Goal: Download file/media

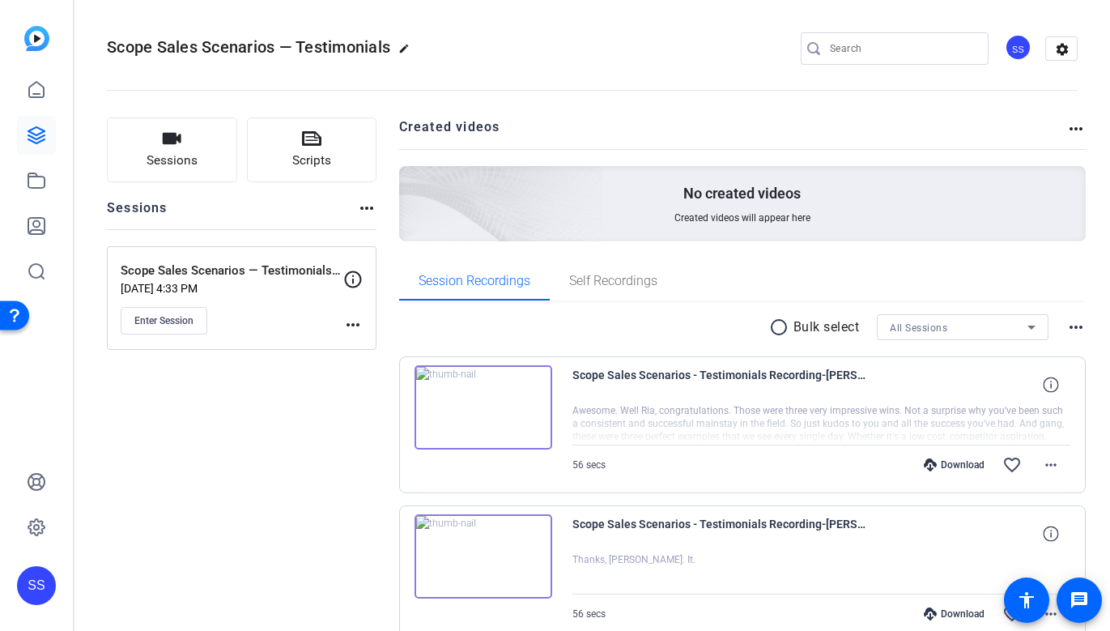
click at [37, 588] on div "SS" at bounding box center [36, 585] width 39 height 39
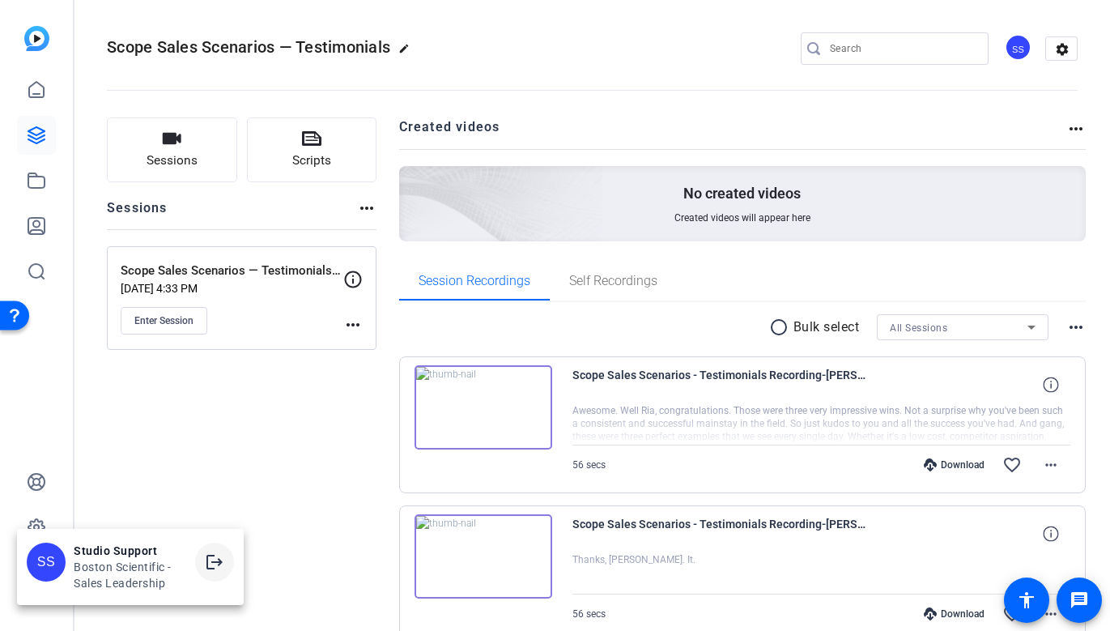
click at [216, 555] on mat-icon "logout" at bounding box center [214, 561] width 19 height 19
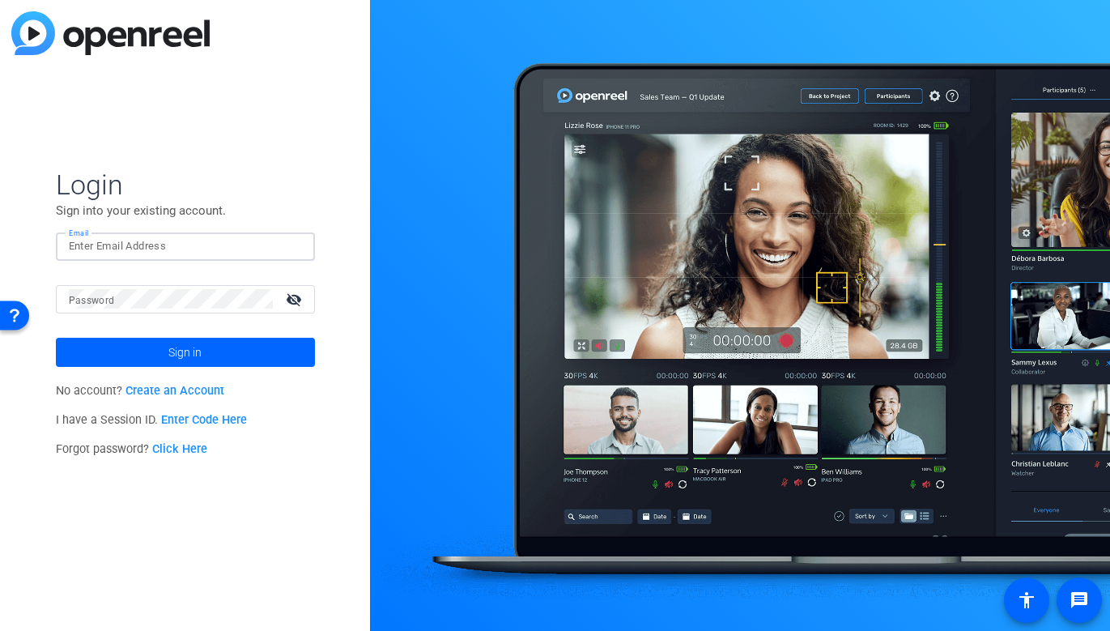
click at [272, 253] on input "Email" at bounding box center [185, 245] width 233 height 19
click at [306, 241] on div "Email" at bounding box center [185, 246] width 259 height 28
click at [293, 241] on img at bounding box center [288, 245] width 11 height 19
type input "studiosupport+1@openreel.com"
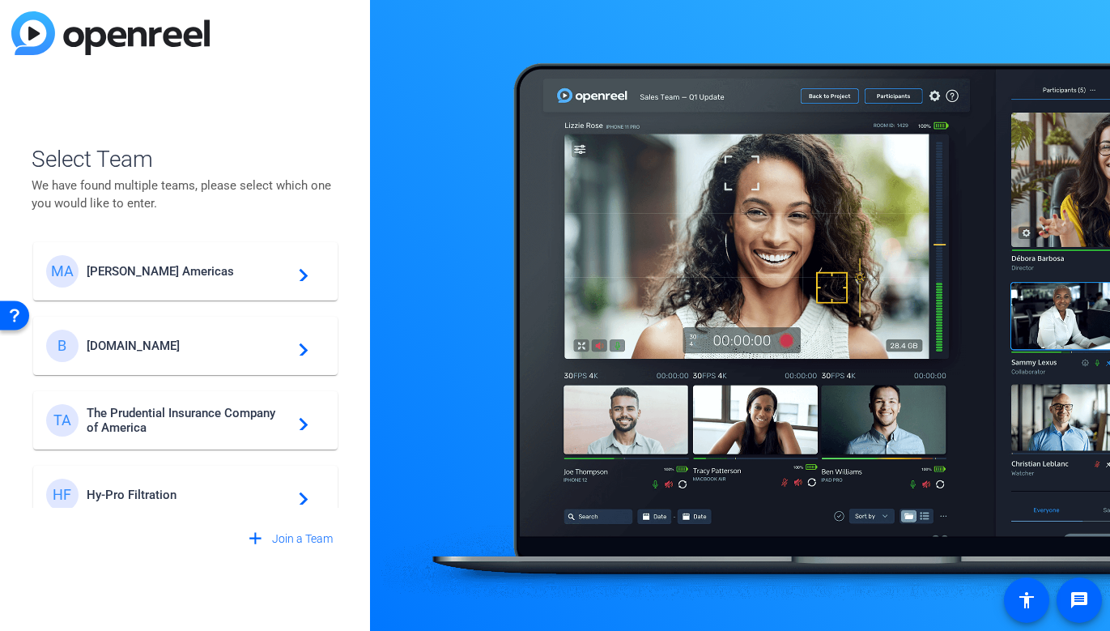
click at [165, 279] on div "MA Messer Americas navigate_next" at bounding box center [185, 271] width 279 height 32
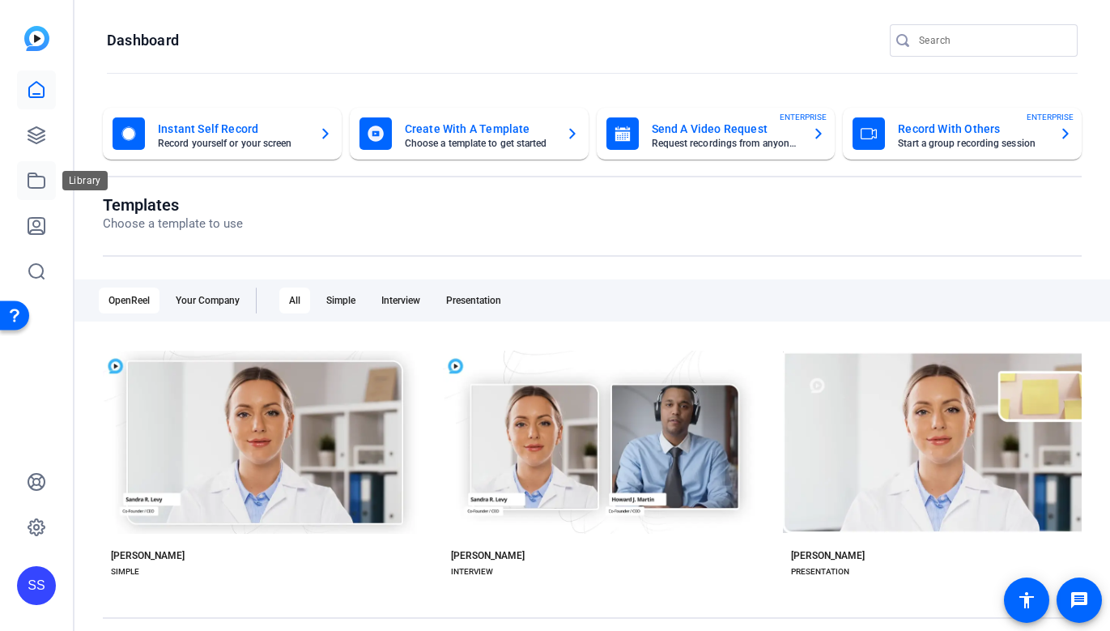
click at [49, 181] on link at bounding box center [36, 180] width 39 height 39
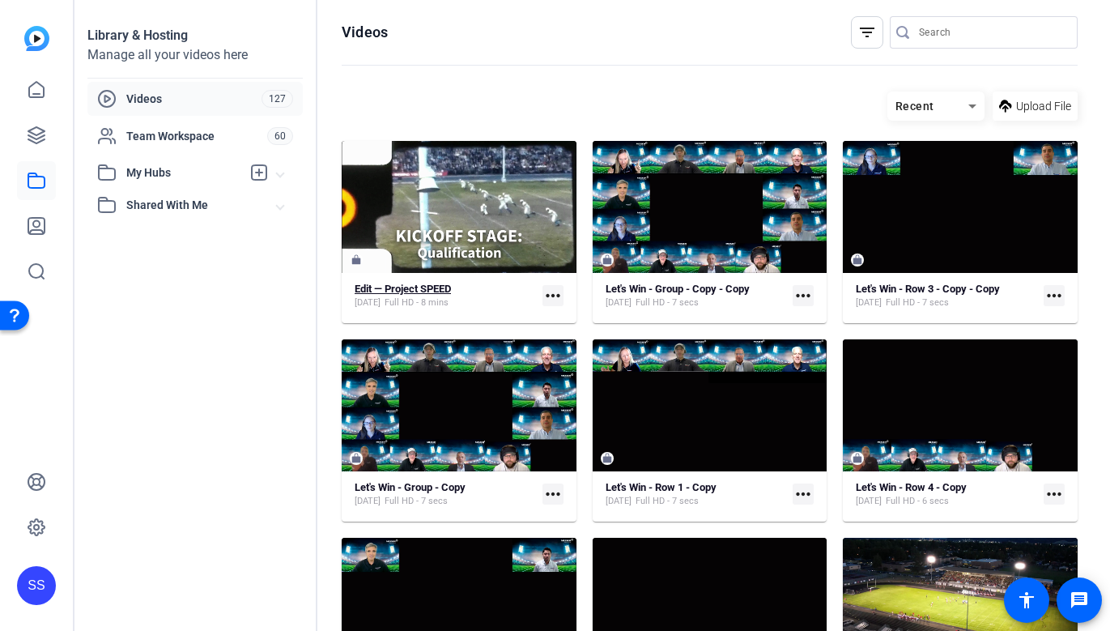
click at [410, 300] on div "Aug 25, 2025 Full HD - 8 mins" at bounding box center [403, 302] width 96 height 13
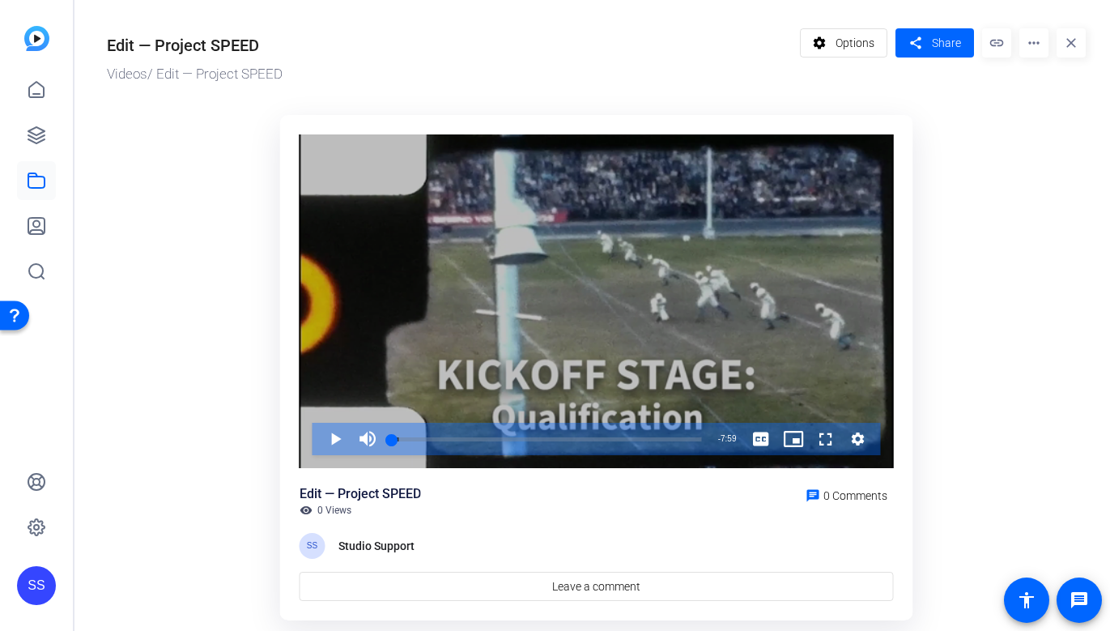
click at [347, 364] on div "Video Player" at bounding box center [597, 301] width 594 height 334
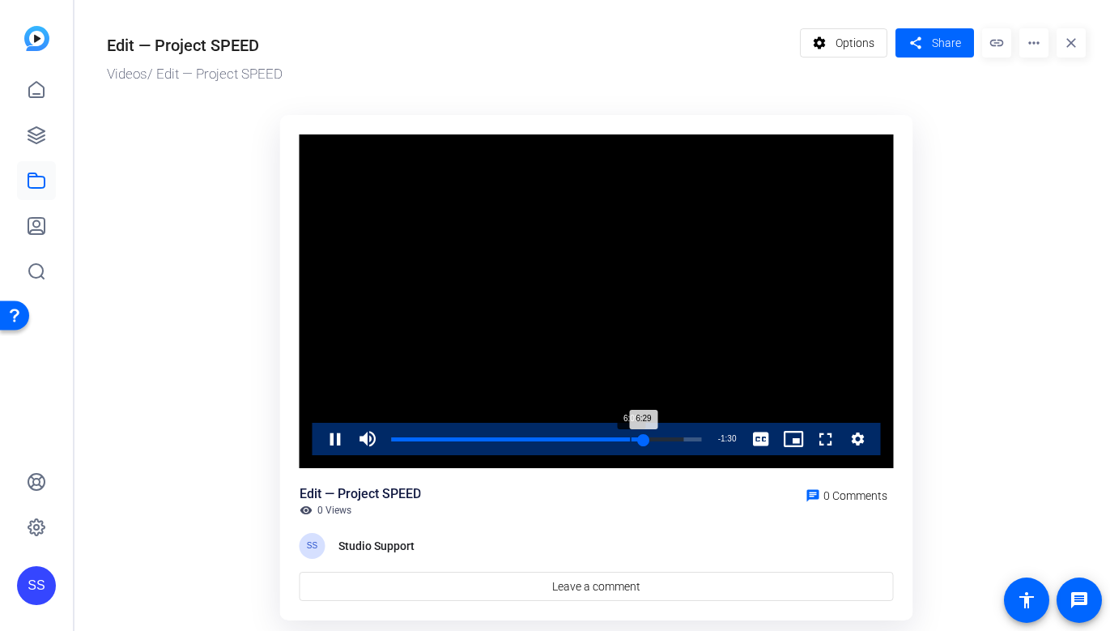
click at [630, 440] on div "Loaded : 94.17% 6:09 6:29" at bounding box center [547, 439] width 310 height 4
click at [1035, 43] on mat-icon "more_horiz" at bounding box center [1034, 42] width 29 height 29
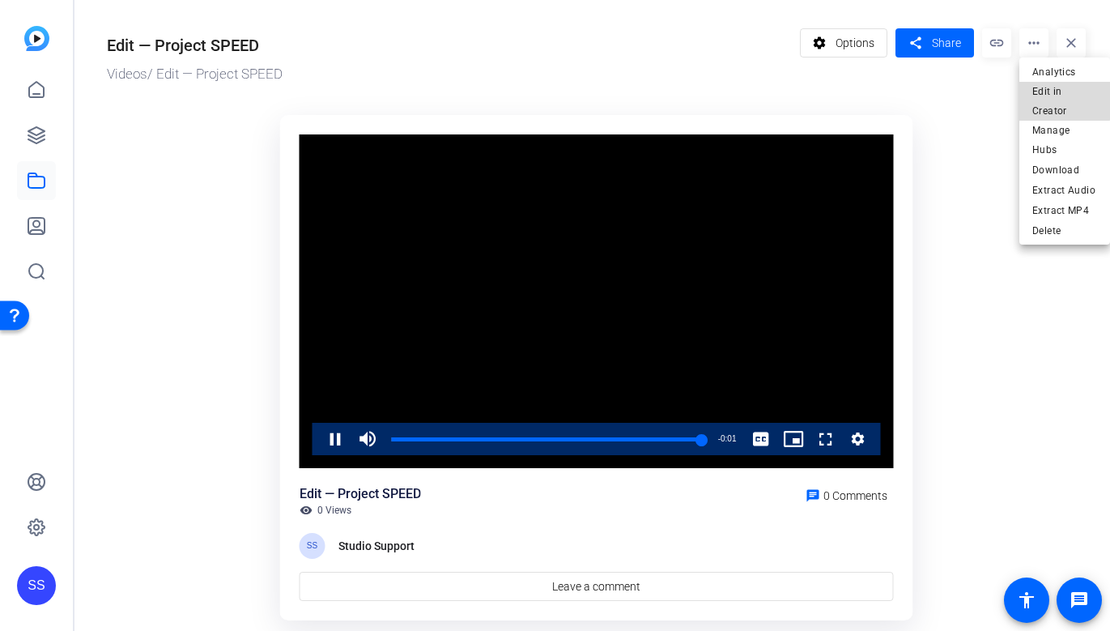
click at [1046, 92] on span "Edit in Creator" at bounding box center [1065, 101] width 65 height 39
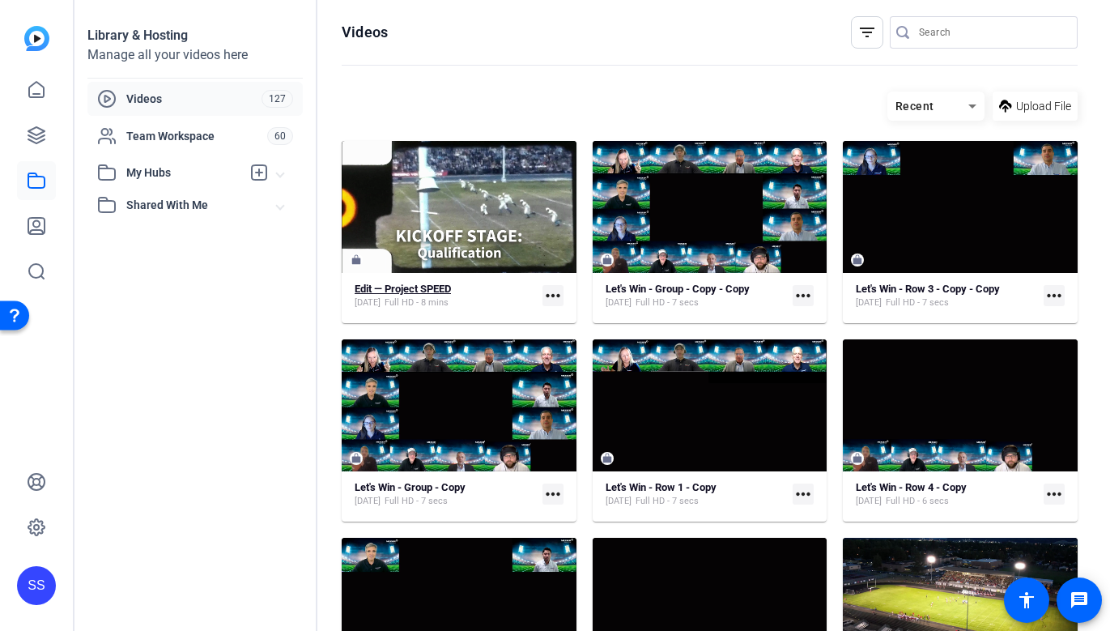
click at [381, 288] on strong "Edit — Project SPEED" at bounding box center [403, 289] width 96 height 12
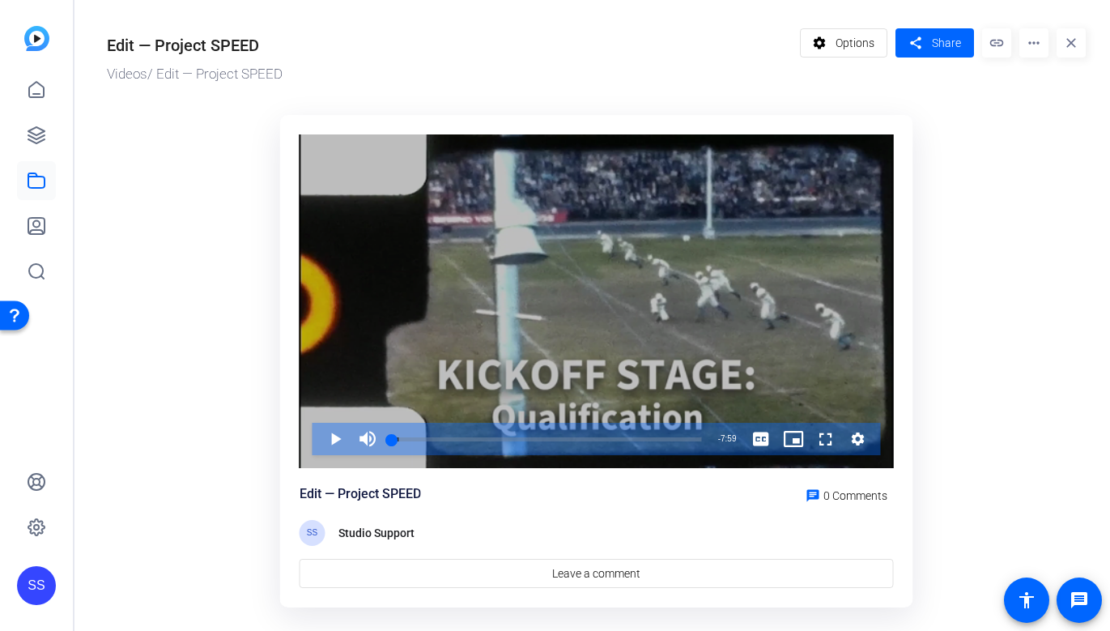
click at [619, 339] on div "Video Player" at bounding box center [597, 301] width 594 height 334
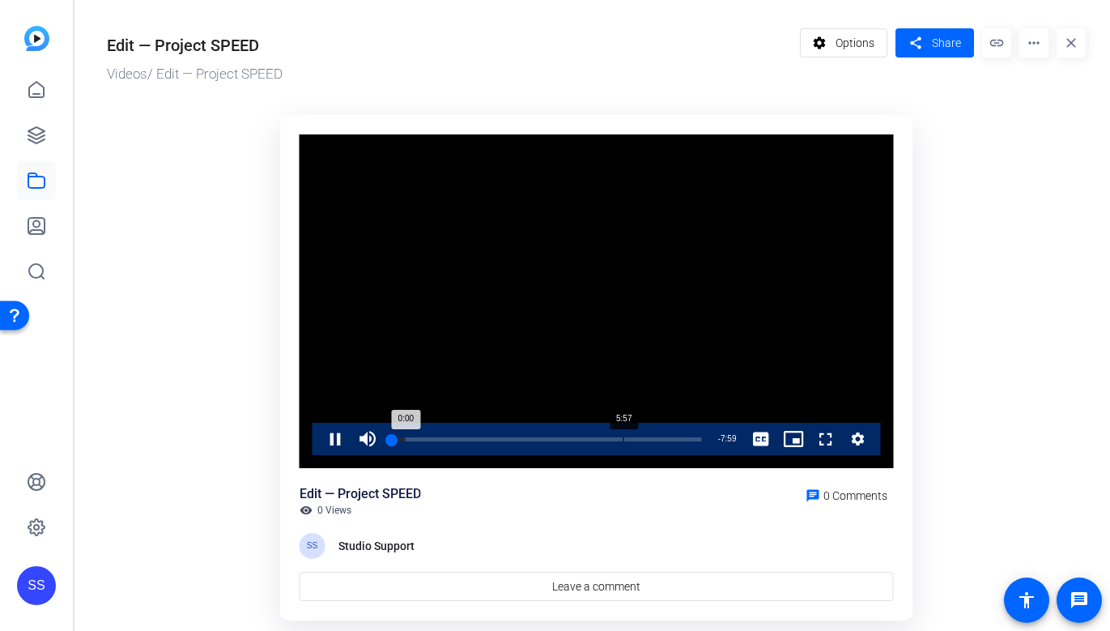
click at [623, 432] on div "Loaded : 4.33% 5:57 0:00" at bounding box center [547, 439] width 326 height 32
click at [639, 435] on div "Loaded : 87.82% 6:22 5:59" at bounding box center [547, 439] width 326 height 32
click at [635, 437] on div "6:24" at bounding box center [516, 439] width 249 height 4
click at [319, 439] on span "Video Player" at bounding box center [319, 439] width 0 height 32
click at [319, 433] on span "Video Player" at bounding box center [319, 439] width 0 height 32
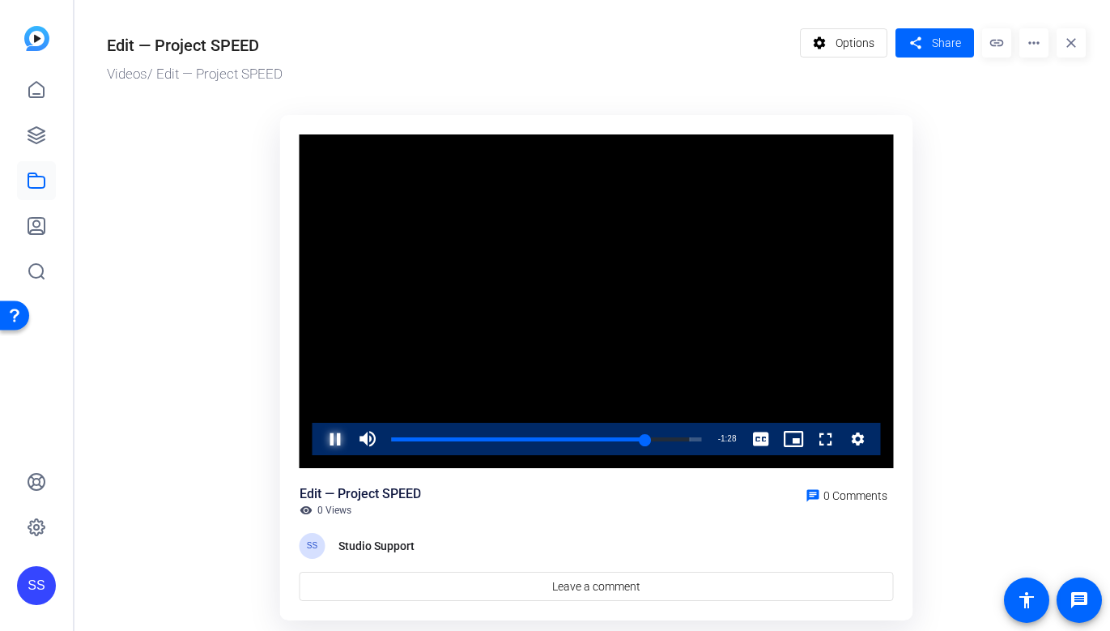
click at [319, 433] on span "Video Player" at bounding box center [319, 439] width 0 height 32
click at [530, 435] on div "Loaded : 96.17% 3:33 6:31" at bounding box center [547, 439] width 326 height 32
click at [319, 446] on span "Video Player" at bounding box center [319, 439] width 0 height 32
click at [319, 450] on span "Video Player" at bounding box center [319, 439] width 0 height 32
click at [1033, 40] on mat-icon "more_horiz" at bounding box center [1034, 42] width 29 height 29
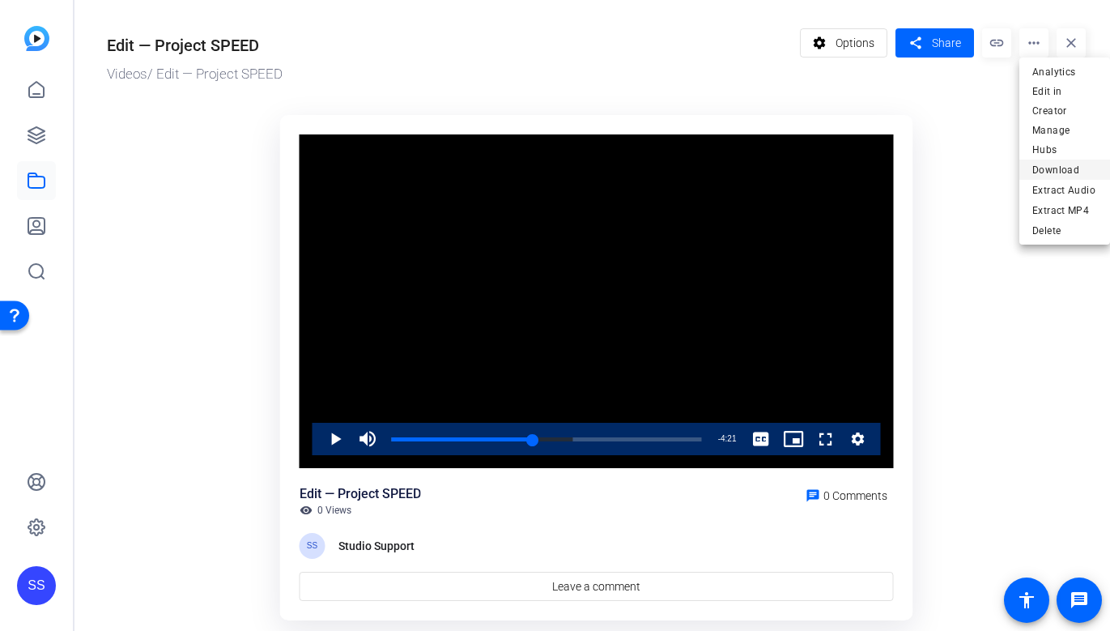
click at [1050, 160] on span "Download" at bounding box center [1065, 169] width 65 height 19
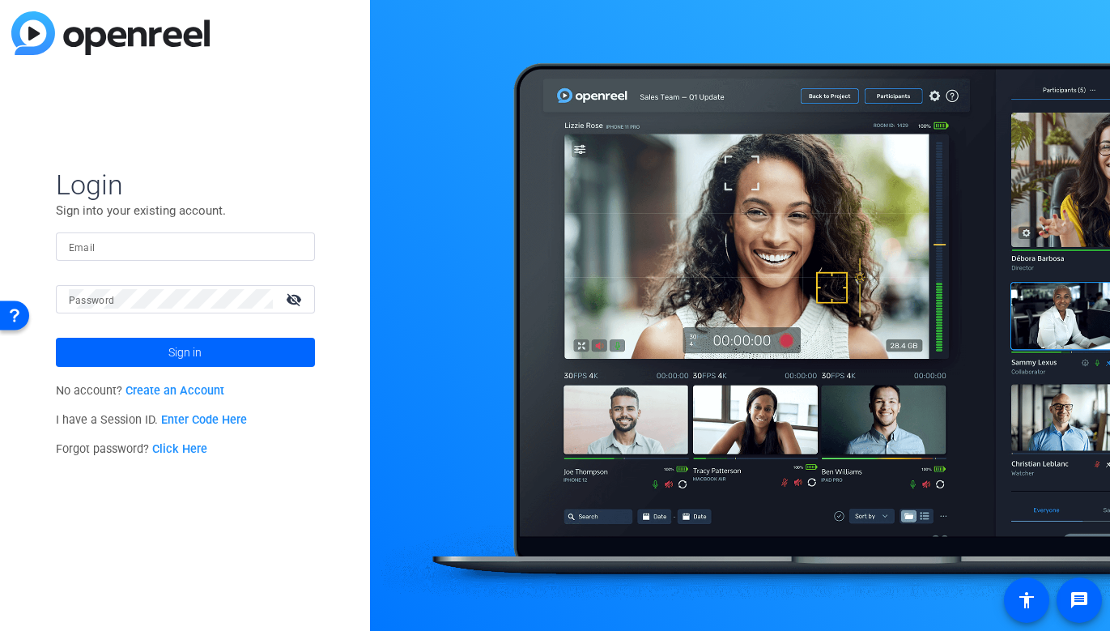
click at [281, 253] on input "Email" at bounding box center [185, 245] width 233 height 19
click at [288, 251] on img at bounding box center [288, 245] width 11 height 19
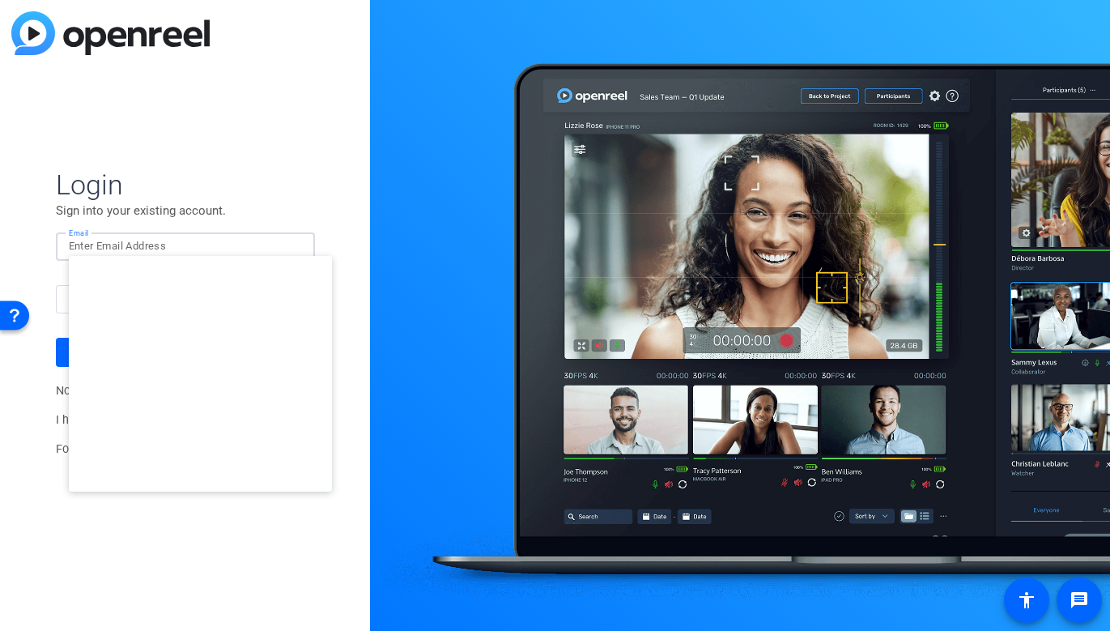
type input "studiosupport+3@openreel.com"
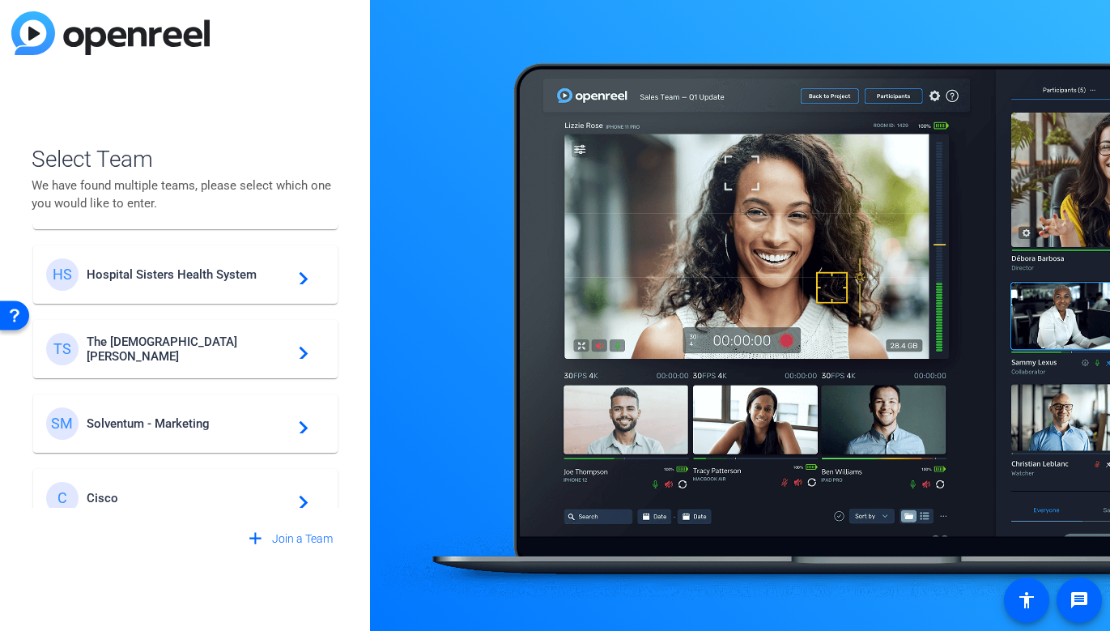
scroll to position [465, 0]
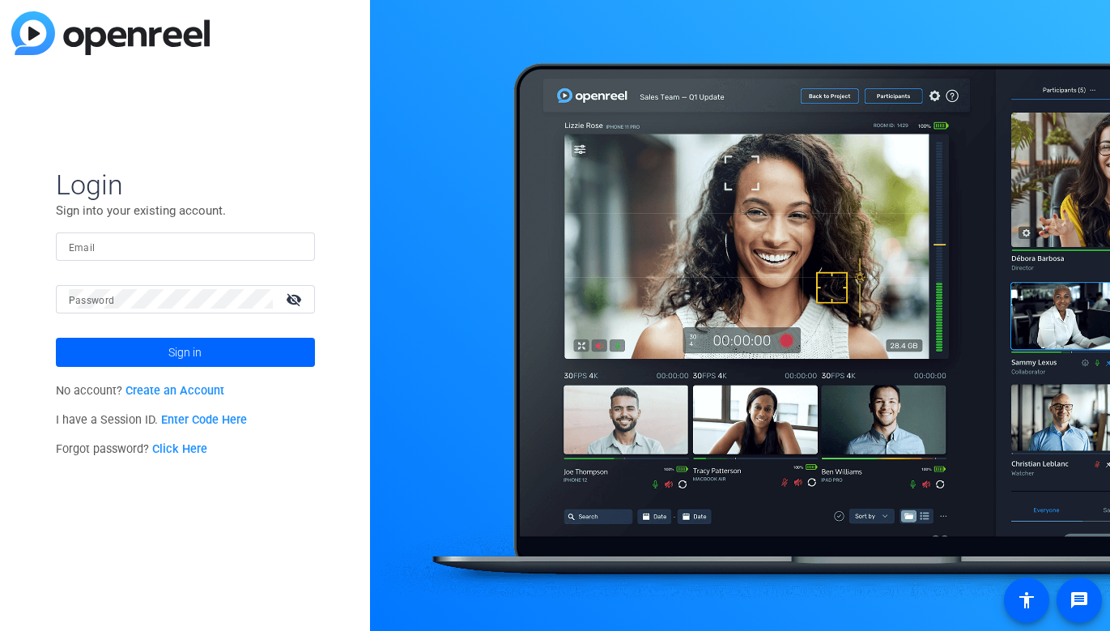
click at [198, 253] on input "Email" at bounding box center [185, 245] width 233 height 19
click at [284, 240] on img at bounding box center [288, 245] width 11 height 19
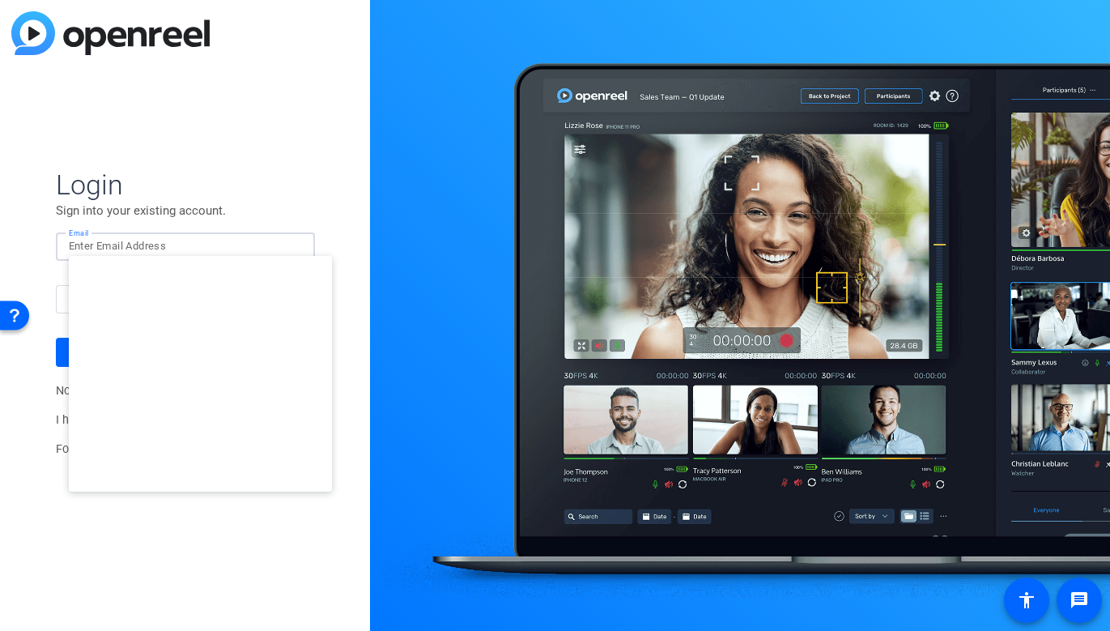
type input "[EMAIL_ADDRESS][DOMAIN_NAME]"
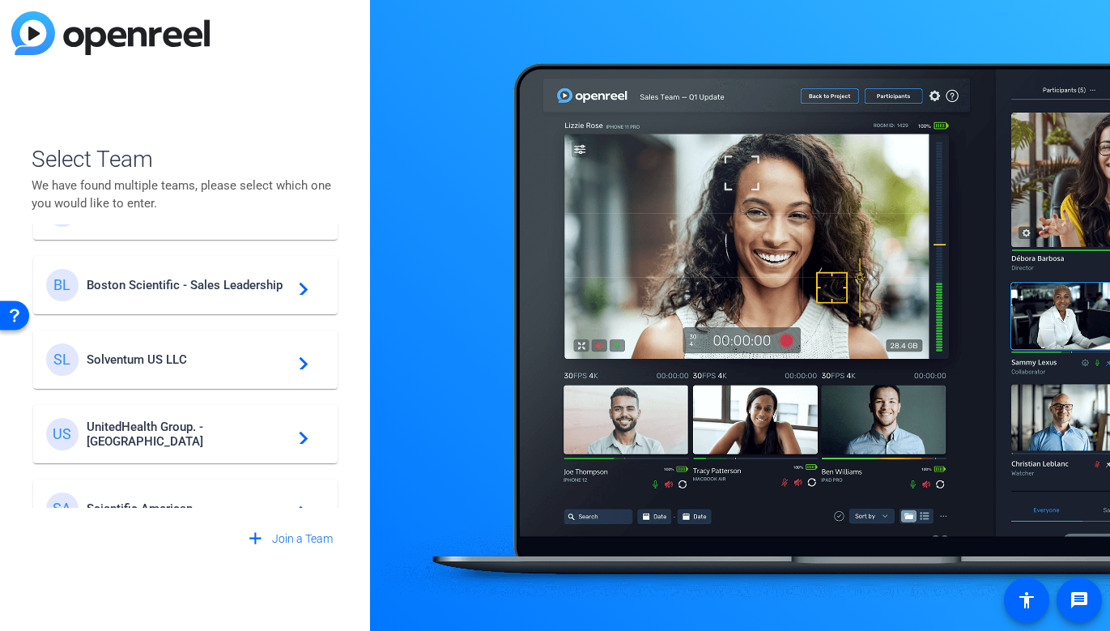
scroll to position [290, 0]
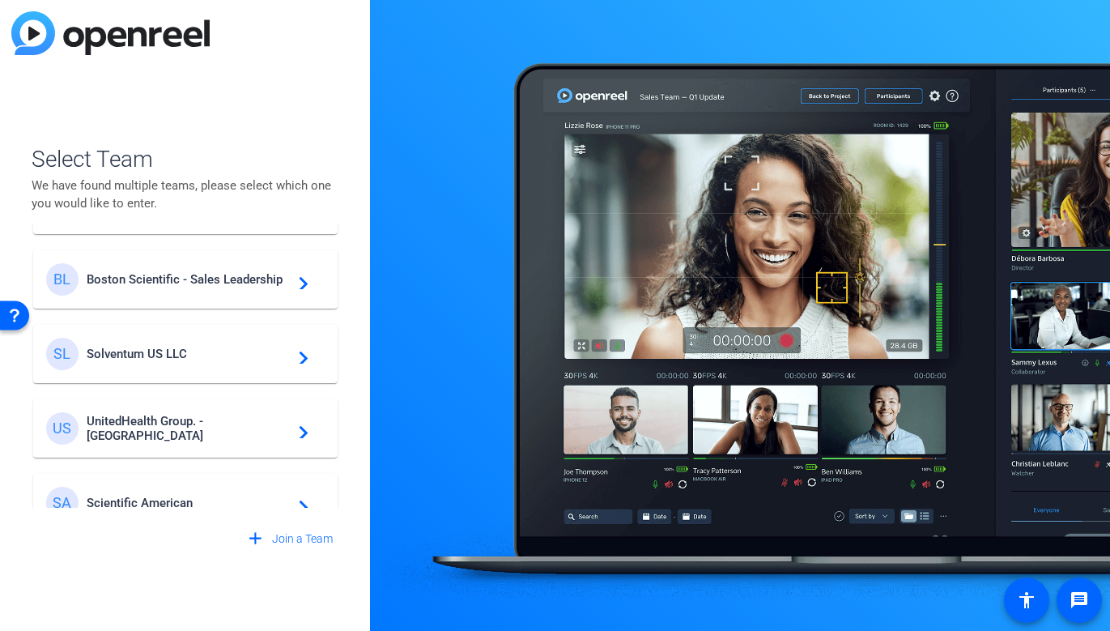
click at [238, 287] on div "BL Boston Scientific - Sales Leadership navigate_next" at bounding box center [185, 279] width 279 height 32
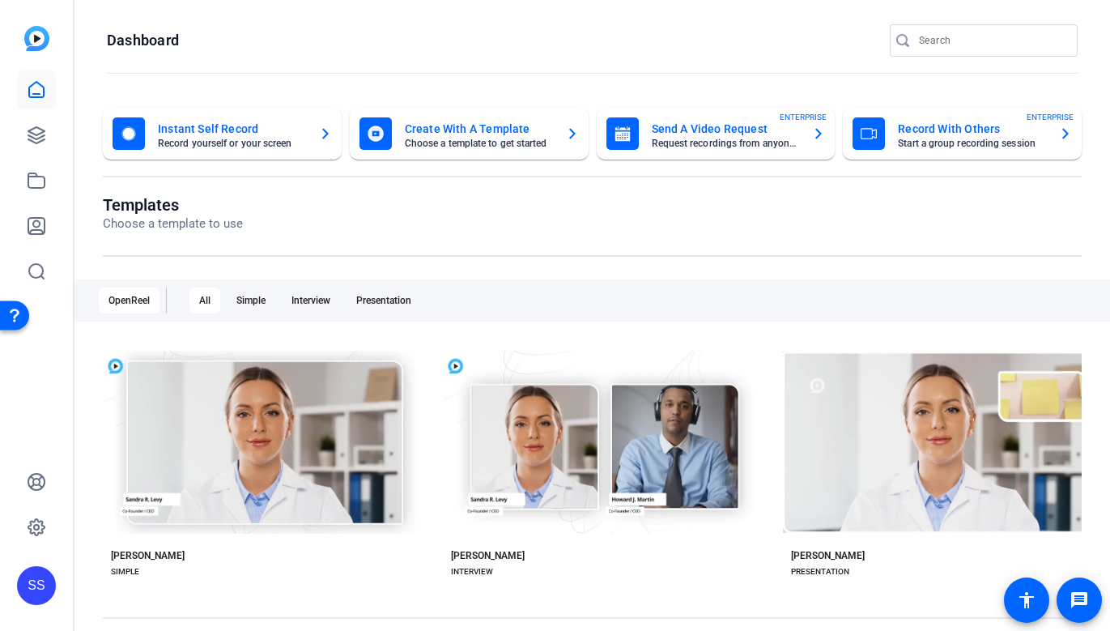
click at [14, 134] on div "SS" at bounding box center [36, 315] width 73 height 631
click at [32, 134] on icon at bounding box center [36, 135] width 19 height 19
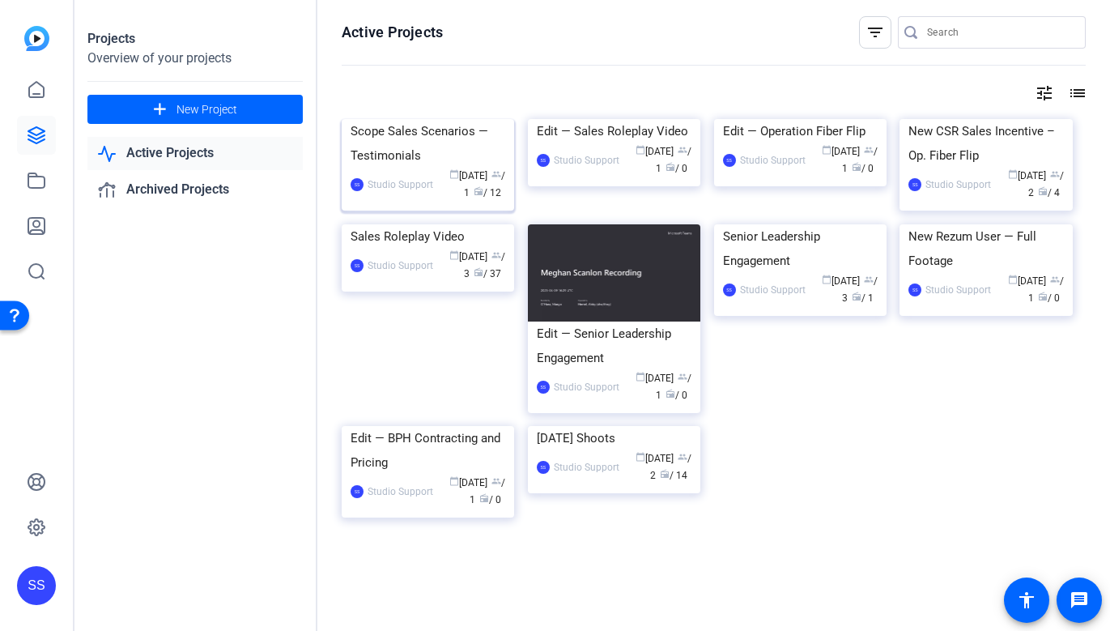
click at [375, 168] on div "Scope Sales Scenarios — Testimonials" at bounding box center [428, 143] width 155 height 49
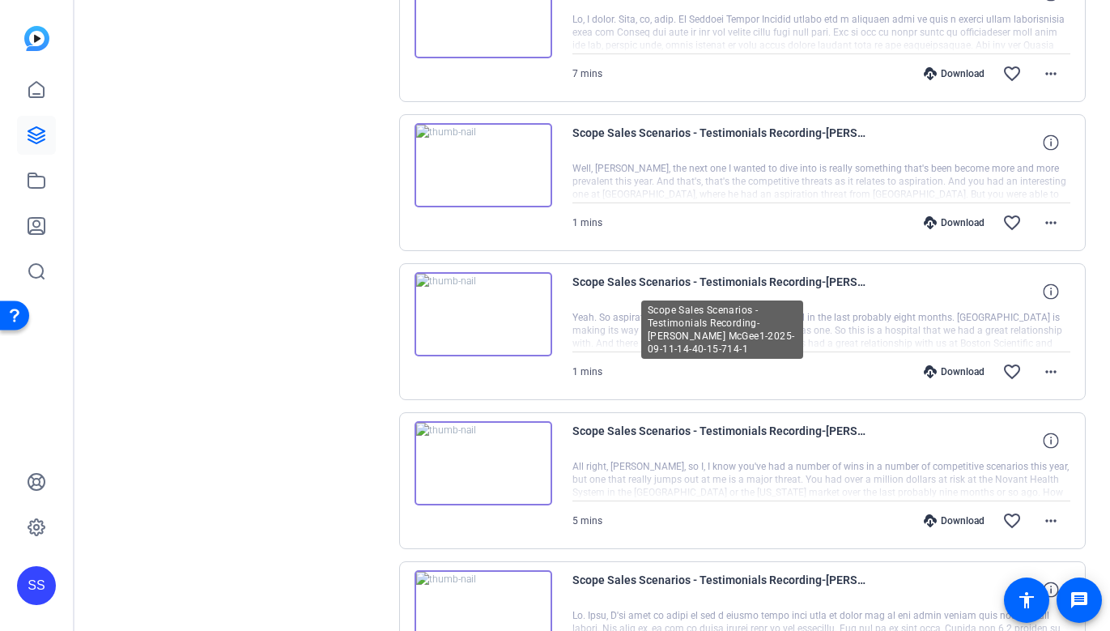
scroll to position [1305, 0]
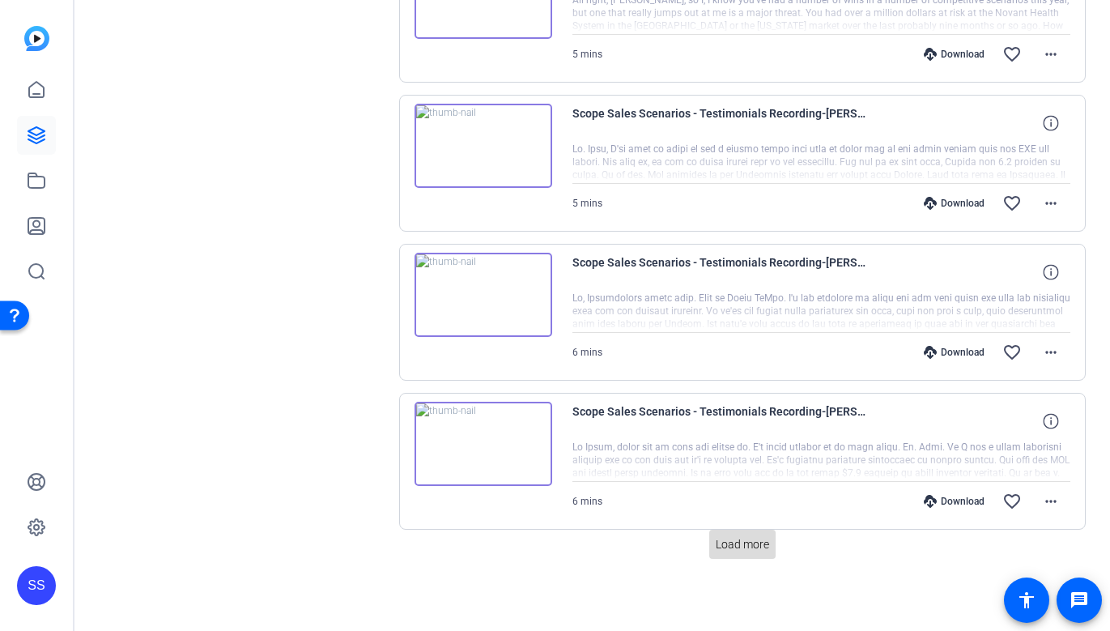
click at [732, 537] on span "Load more" at bounding box center [742, 544] width 53 height 17
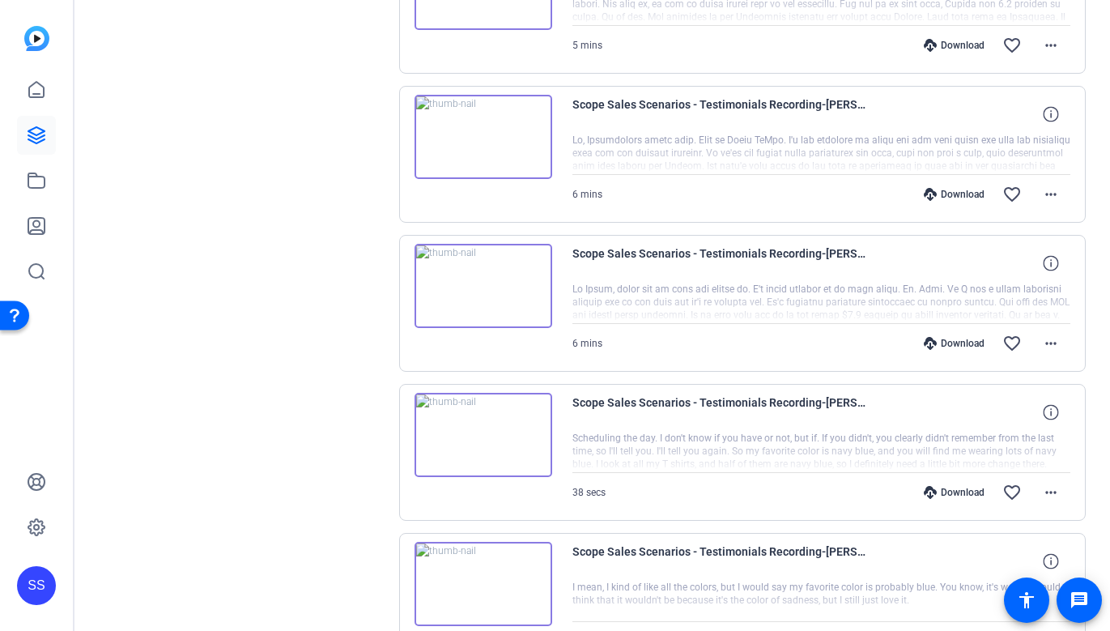
scroll to position [1431, 0]
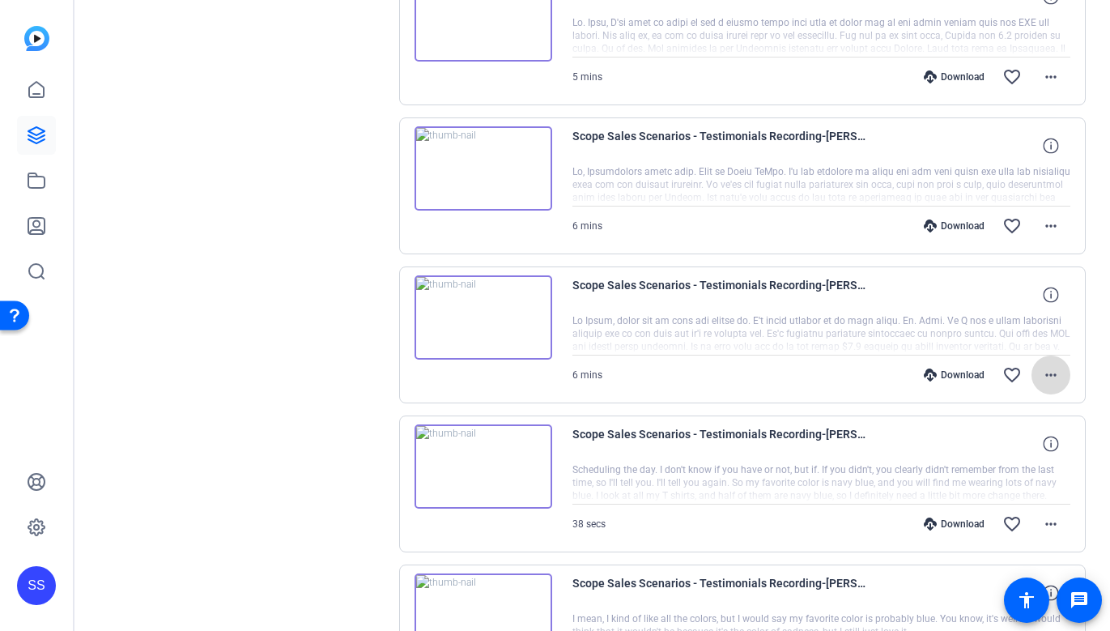
click at [1046, 377] on mat-icon "more_horiz" at bounding box center [1051, 374] width 19 height 19
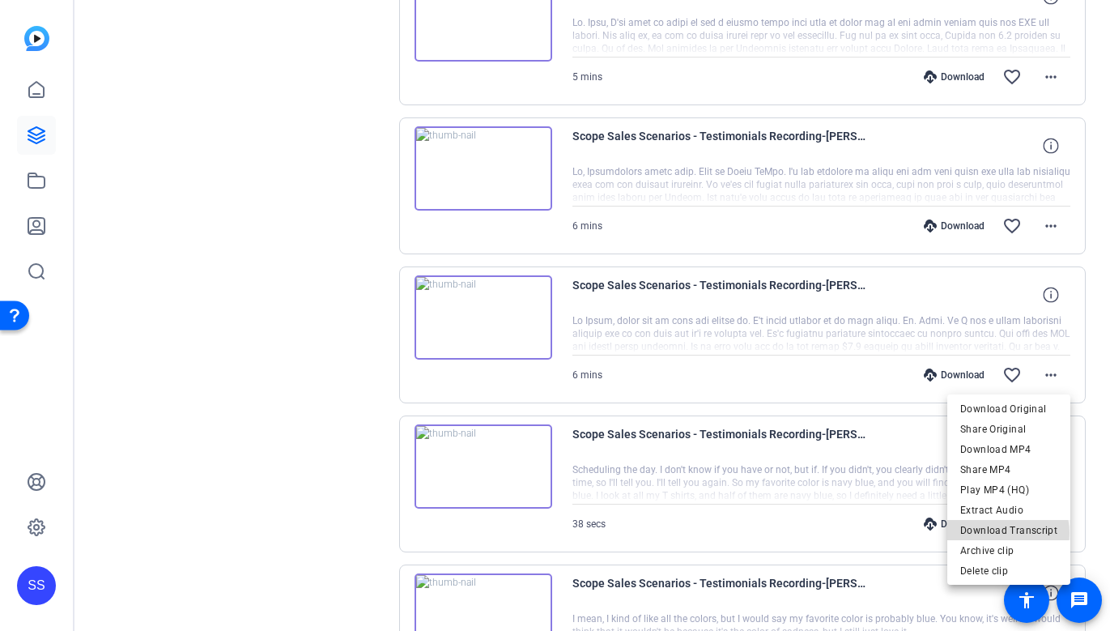
click at [1010, 533] on span "Download Transcript" at bounding box center [1009, 530] width 97 height 19
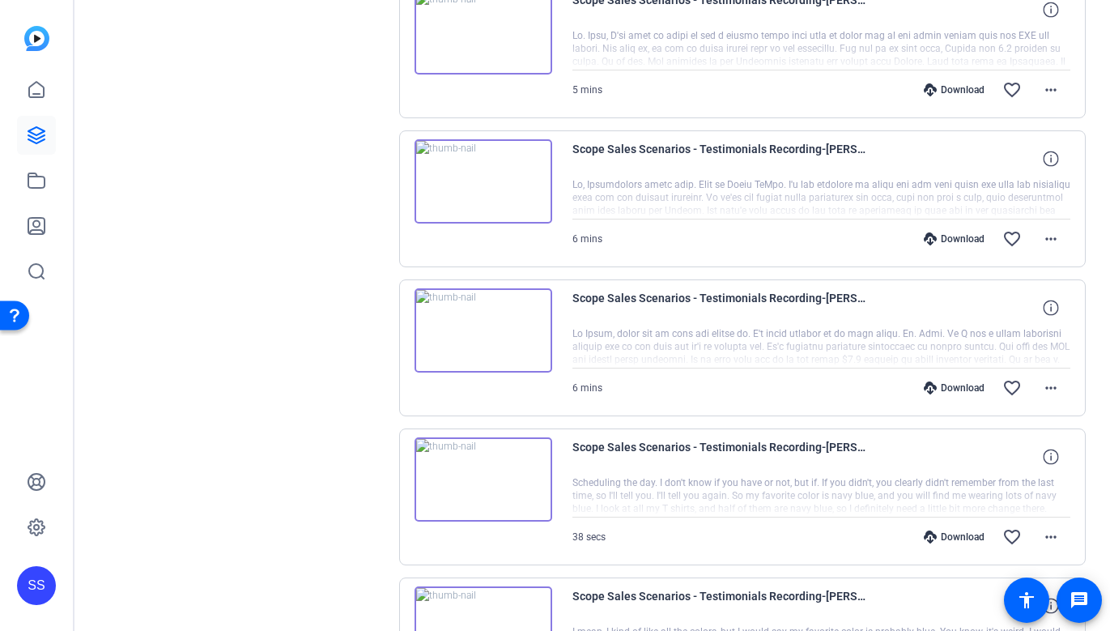
scroll to position [1414, 0]
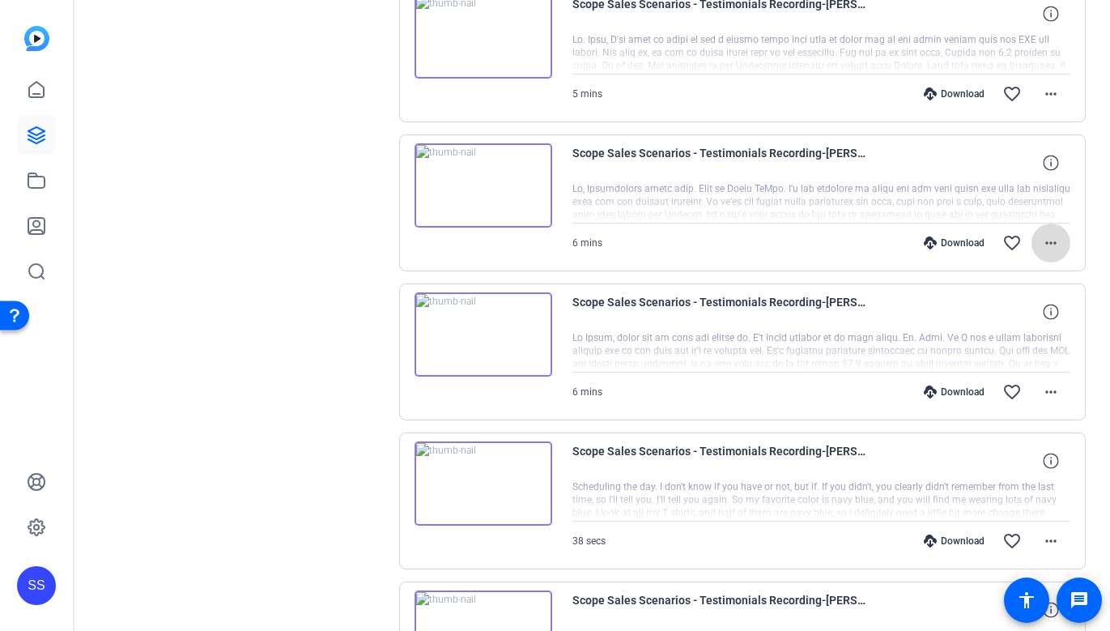
click at [1050, 246] on mat-icon "more_horiz" at bounding box center [1051, 242] width 19 height 19
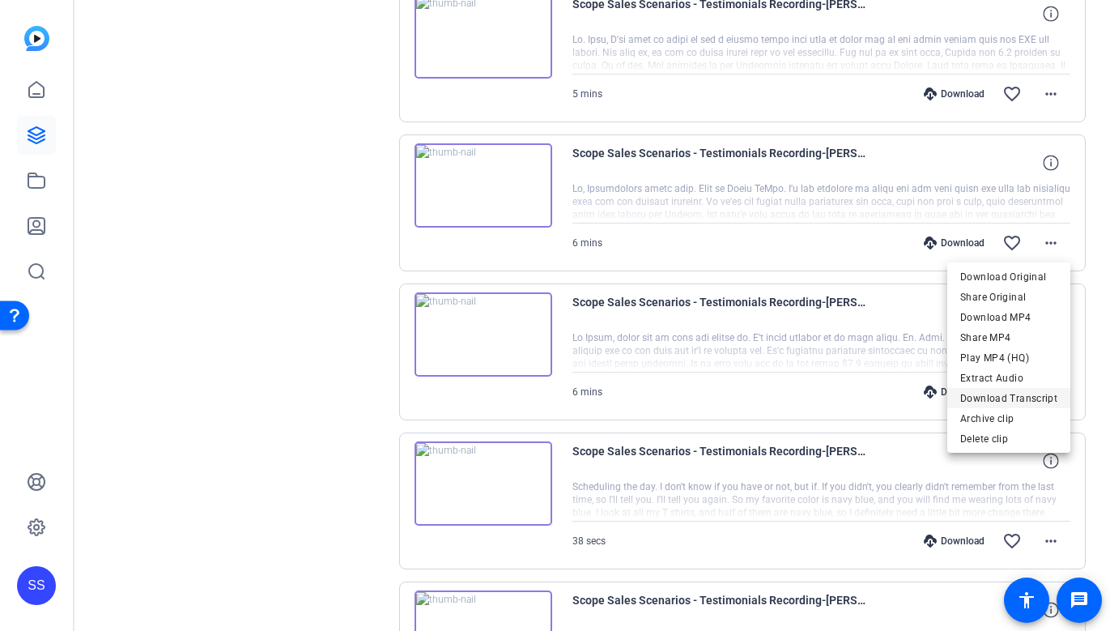
click at [998, 395] on span "Download Transcript" at bounding box center [1009, 398] width 97 height 19
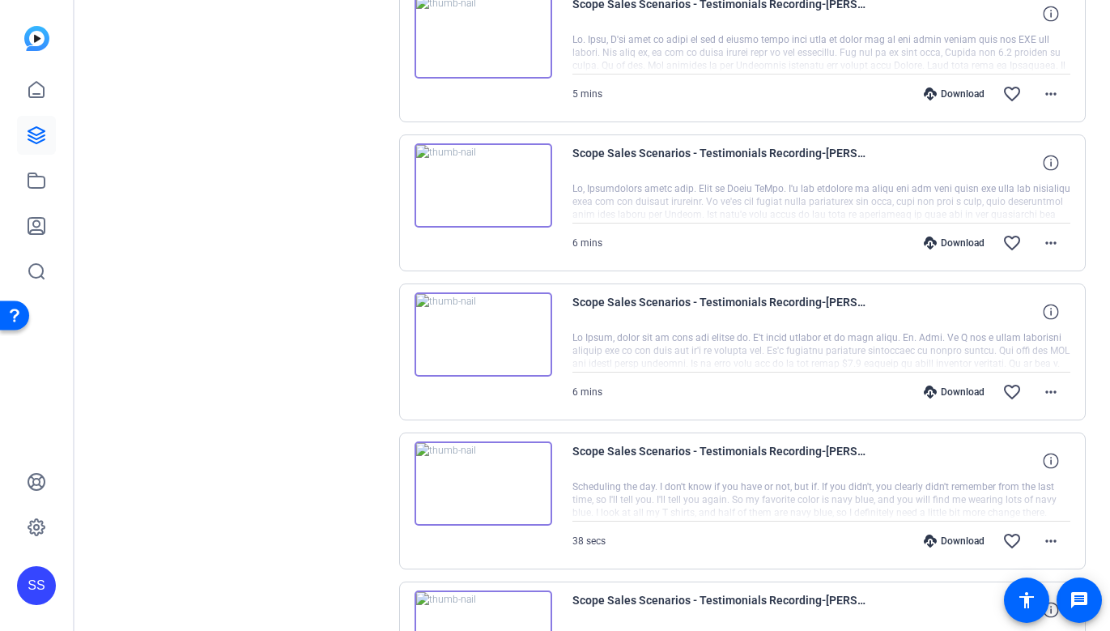
click at [500, 204] on img at bounding box center [484, 185] width 138 height 84
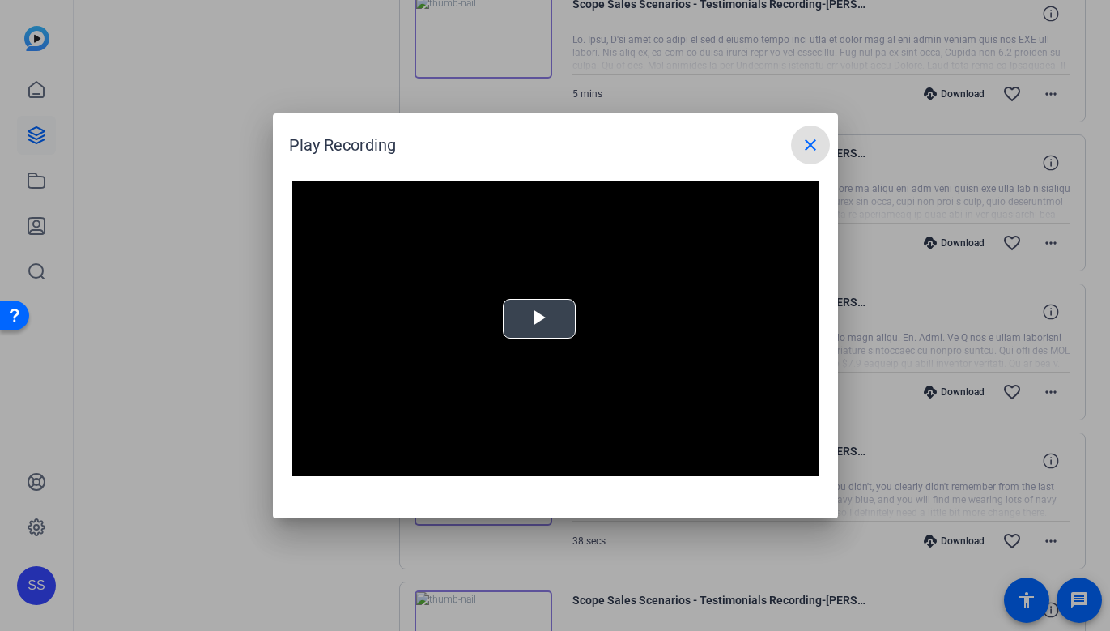
click at [539, 318] on span "Video Player" at bounding box center [539, 318] width 0 height 0
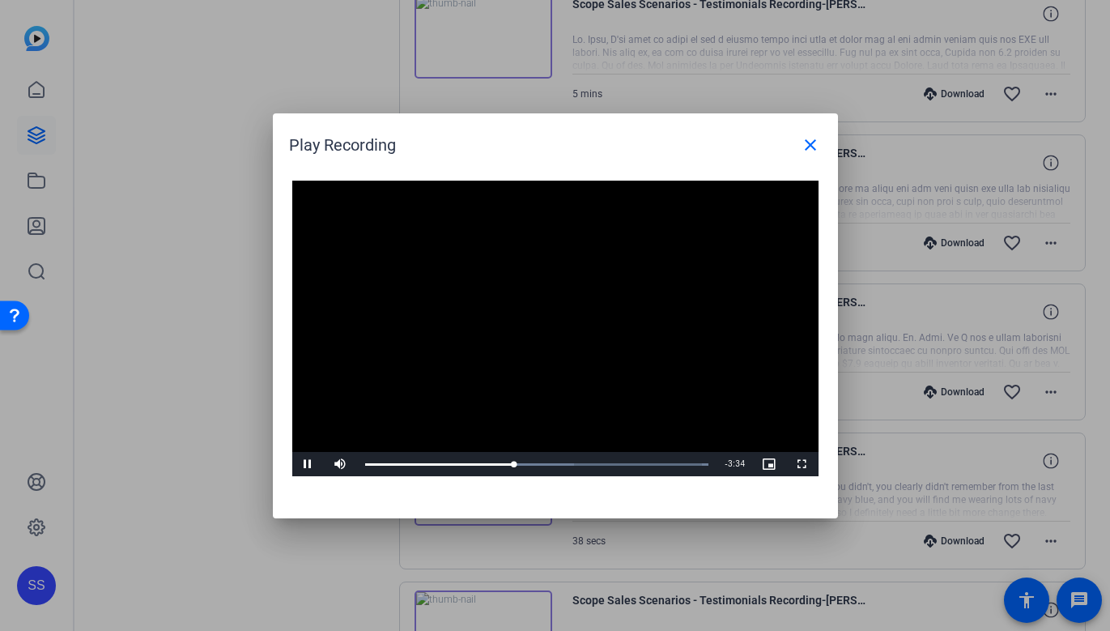
click at [492, 348] on video "Video Player" at bounding box center [555, 329] width 526 height 296
click at [812, 147] on mat-icon "close" at bounding box center [810, 144] width 19 height 19
